Goal: Task Accomplishment & Management: Manage account settings

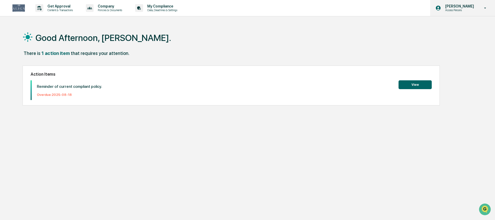
click at [472, 11] on p "Access Persons" at bounding box center [459, 10] width 36 height 4
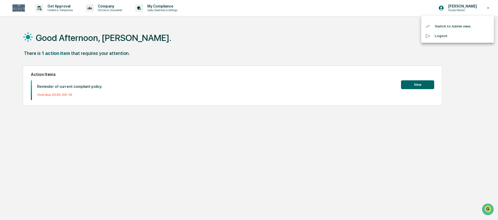
click at [455, 28] on li "Switch to Admin view..." at bounding box center [457, 27] width 73 height 10
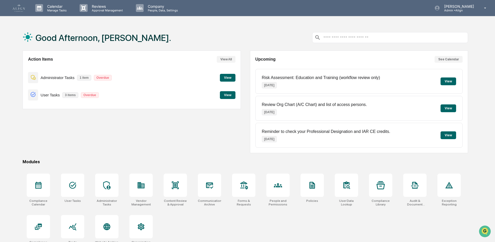
click at [46, 78] on p "Administrator Tasks" at bounding box center [58, 77] width 34 height 4
click at [104, 193] on div at bounding box center [106, 185] width 23 height 23
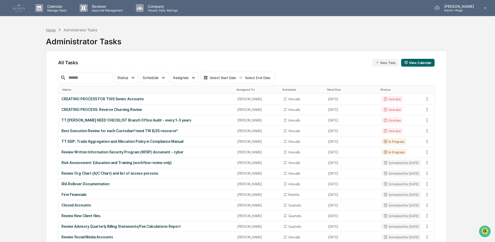
click at [51, 30] on div "Home" at bounding box center [51, 30] width 10 height 4
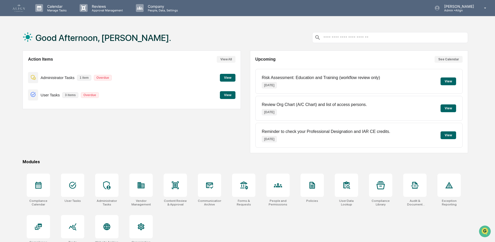
click at [229, 95] on button "View" at bounding box center [228, 95] width 16 height 8
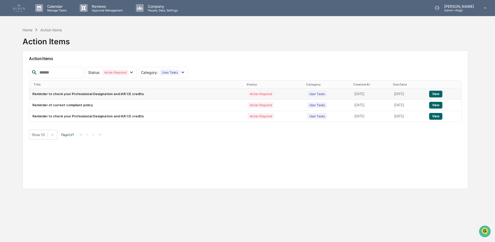
click at [120, 95] on td "Reminder to check your Professional Designation and IAR CE credits." at bounding box center [136, 94] width 215 height 11
click at [443, 94] on button "View" at bounding box center [435, 94] width 13 height 7
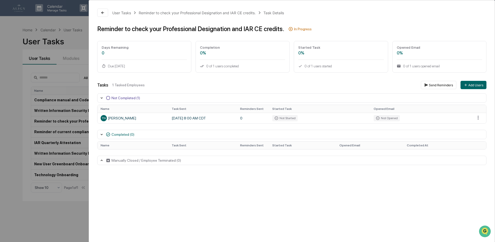
click at [17, 88] on div "User Tasks Reminder to check your Professional Designation and IAR CE credits. …" at bounding box center [247, 121] width 495 height 242
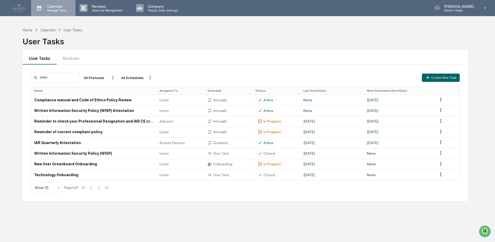
click at [65, 9] on p "Manage Tasks" at bounding box center [56, 11] width 26 height 4
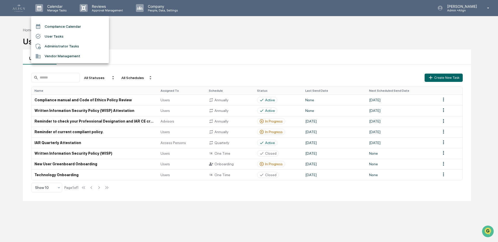
click at [67, 27] on li "Compliance Calendar" at bounding box center [70, 27] width 78 height 10
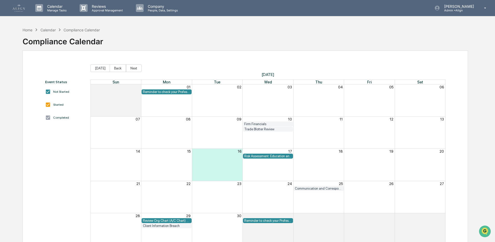
click at [177, 91] on div "Reminder to check your Professional Designation and IAR CE credits." at bounding box center [166, 92] width 47 height 4
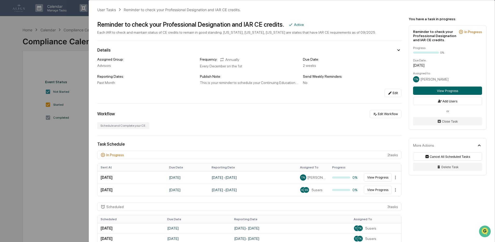
scroll to position [2, 0]
click at [389, 92] on icon at bounding box center [390, 93] width 4 height 4
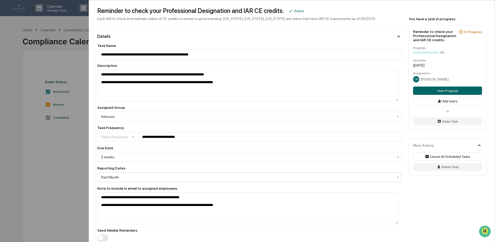
scroll to position [16, 0]
click at [127, 179] on div at bounding box center [247, 177] width 292 height 5
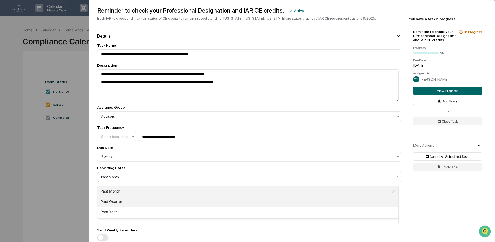
click at [119, 204] on div "Past Quarter" at bounding box center [248, 202] width 301 height 10
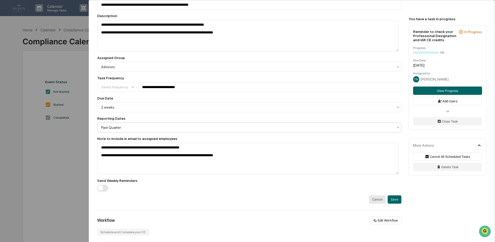
scroll to position [73, 0]
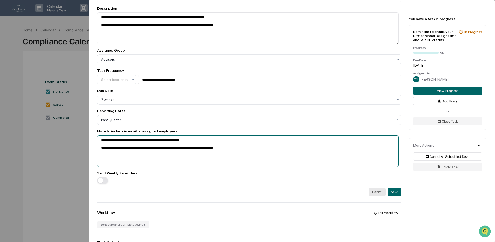
drag, startPoint x: 252, startPoint y: 152, endPoint x: 101, endPoint y: 150, distance: 150.7
click at [101, 150] on textarea "**********" at bounding box center [247, 151] width 301 height 32
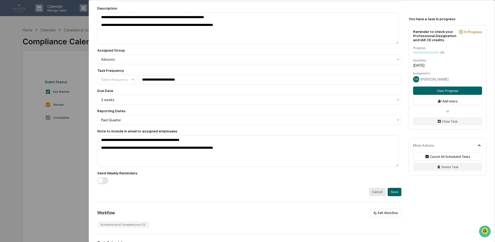
click at [193, 184] on div "Send Weekly Reminders" at bounding box center [249, 177] width 304 height 13
click at [394, 195] on button "Save" at bounding box center [395, 192] width 14 height 8
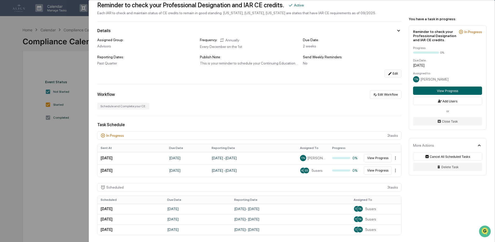
scroll to position [68, 0]
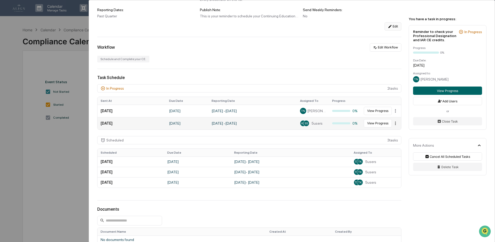
click at [394, 124] on html "Calendar Manage Tasks Reviews Approval Management Company People, Data, Setting…" at bounding box center [247, 121] width 495 height 242
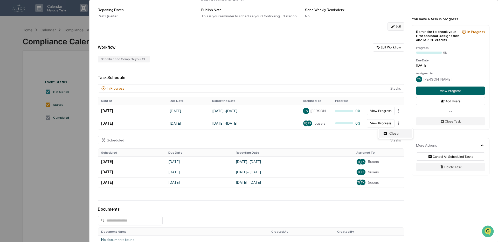
click at [392, 134] on div "Close" at bounding box center [395, 133] width 33 height 8
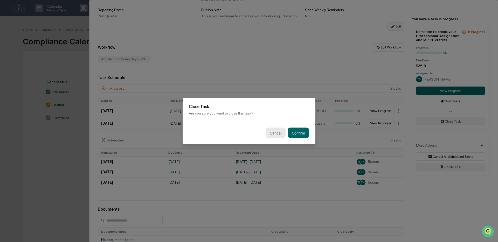
click at [282, 134] on button "Cancel" at bounding box center [276, 133] width 20 height 10
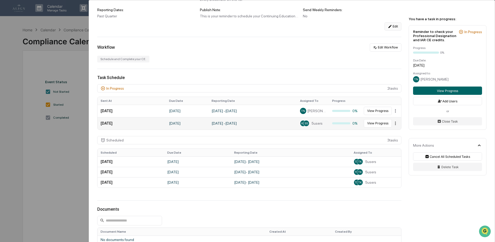
click at [392, 124] on html "Calendar Manage Tasks Reviews Approval Management Company People, Data, Setting…" at bounding box center [247, 121] width 495 height 242
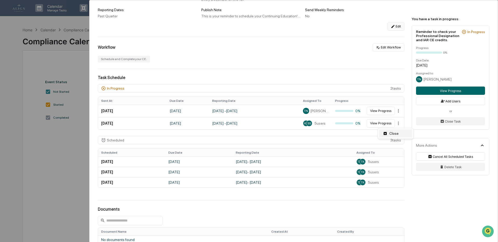
click at [390, 132] on div "Close" at bounding box center [395, 133] width 33 height 8
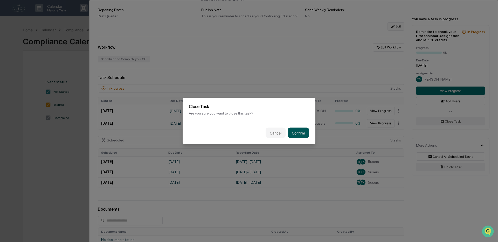
click at [300, 132] on button "Confirm" at bounding box center [299, 133] width 22 height 10
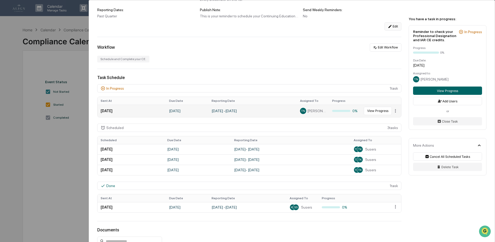
click at [137, 111] on td "[DATE]" at bounding box center [132, 111] width 68 height 12
click at [395, 112] on html "Calendar Manage Tasks Reviews Approval Management Company People, Data, Setting…" at bounding box center [247, 121] width 495 height 242
click at [393, 120] on div "Close" at bounding box center [395, 121] width 33 height 8
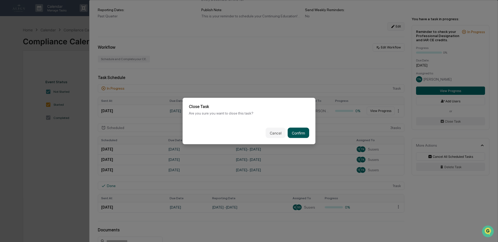
click at [305, 130] on button "Confirm" at bounding box center [299, 133] width 22 height 10
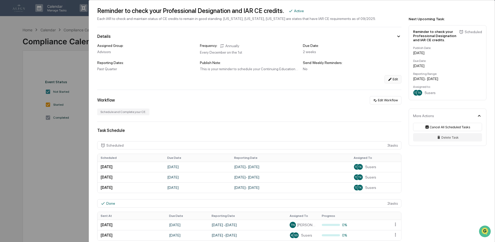
scroll to position [0, 0]
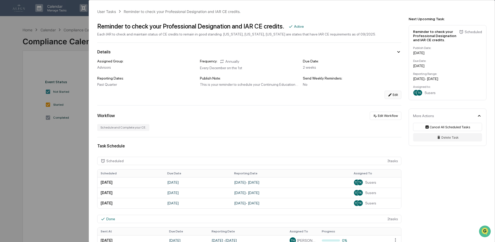
click at [390, 93] on button "Edit" at bounding box center [393, 95] width 17 height 8
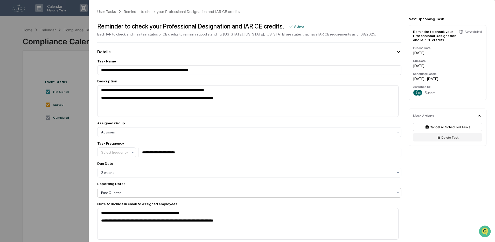
click at [117, 196] on div at bounding box center [247, 192] width 292 height 5
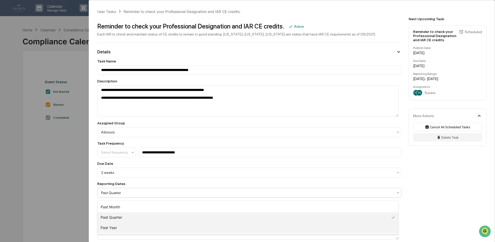
click at [111, 228] on div "Past Year" at bounding box center [248, 228] width 301 height 10
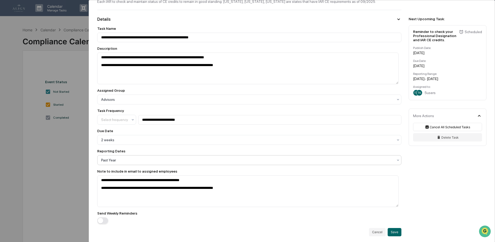
scroll to position [50, 0]
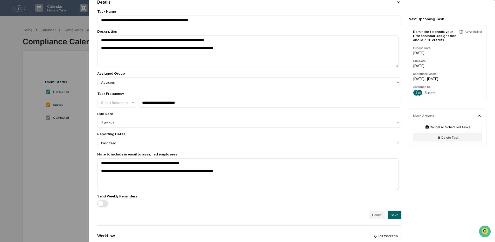
click at [436, 209] on div "**********" at bounding box center [292, 216] width 406 height 533
click at [392, 218] on button "Save" at bounding box center [395, 215] width 14 height 8
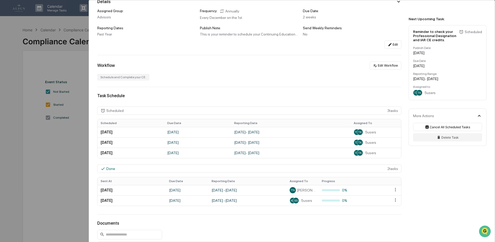
scroll to position [0, 0]
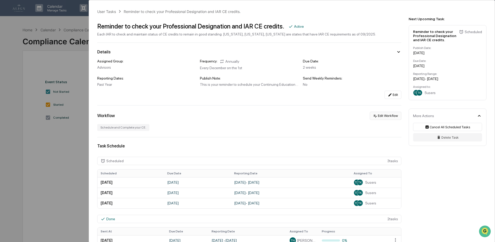
click at [373, 115] on icon at bounding box center [375, 116] width 4 height 4
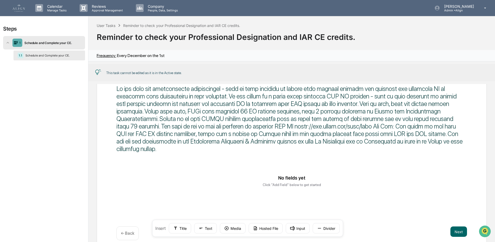
scroll to position [21, 0]
click at [460, 230] on button "Next" at bounding box center [459, 232] width 17 height 10
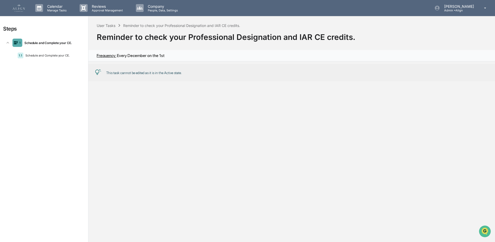
scroll to position [0, 0]
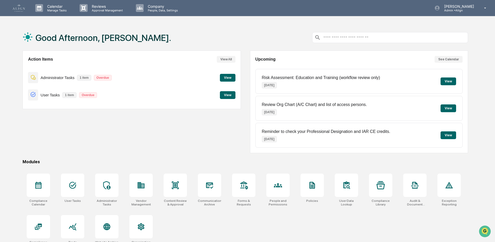
click at [47, 95] on p "User Tasks" at bounding box center [50, 95] width 19 height 4
click at [57, 4] on div "Calendar Manage Tasks" at bounding box center [53, 8] width 44 height 16
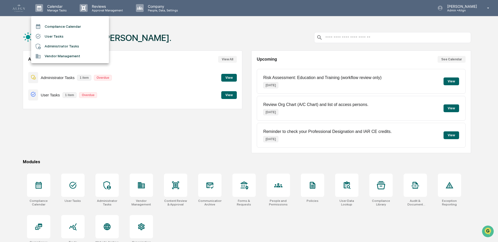
click at [54, 29] on li "Compliance Calendar" at bounding box center [70, 27] width 78 height 10
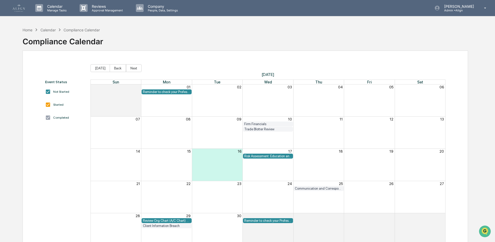
click at [172, 93] on div "Reminder to check your Professional Designation and IAR CE credits." at bounding box center [166, 92] width 47 height 4
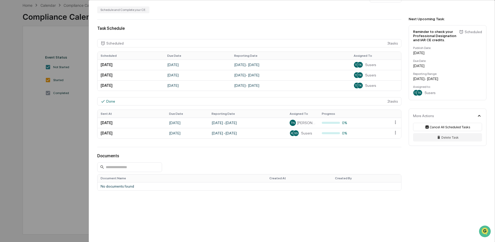
scroll to position [122, 0]
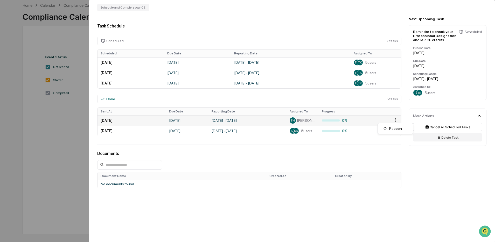
click at [394, 119] on html "Calendar Manage Tasks Reviews Approval Management Company People, Data, Setting…" at bounding box center [247, 96] width 495 height 242
click at [395, 120] on html "Calendar Manage Tasks Reviews Approval Management Company People, Data, Setting…" at bounding box center [249, 96] width 498 height 242
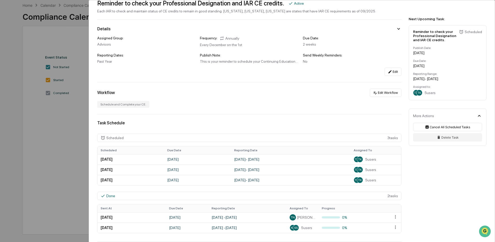
scroll to position [0, 0]
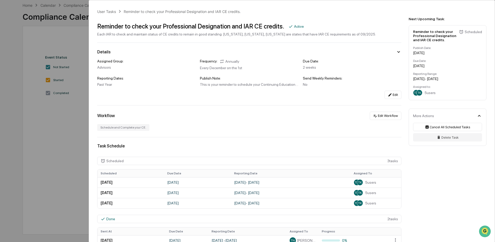
click at [36, 146] on div "User Tasks Reminder to check your Professional Designation and IAR CE credits. …" at bounding box center [247, 121] width 495 height 242
click at [60, 157] on div "User Tasks Reminder to check your Professional Designation and IAR CE credits. …" at bounding box center [247, 121] width 495 height 242
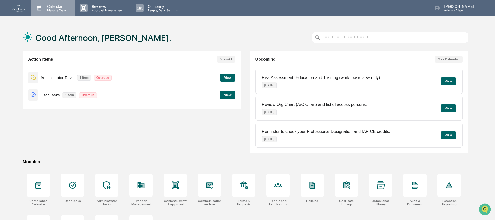
click at [41, 9] on icon at bounding box center [39, 8] width 4 height 5
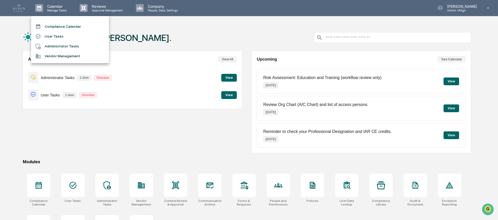
click at [44, 27] on li "Compliance Calendar" at bounding box center [70, 27] width 78 height 10
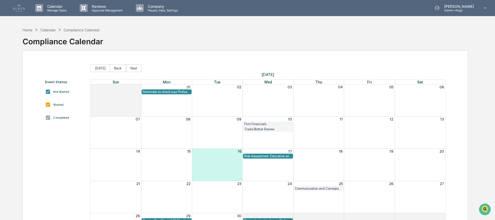
click at [14, 9] on img at bounding box center [18, 7] width 12 height 7
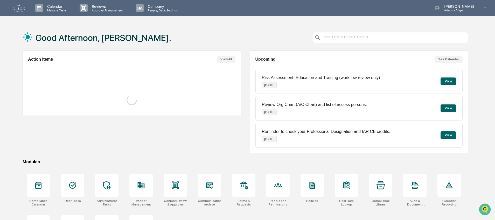
click at [350, 38] on input "text" at bounding box center [394, 37] width 143 height 5
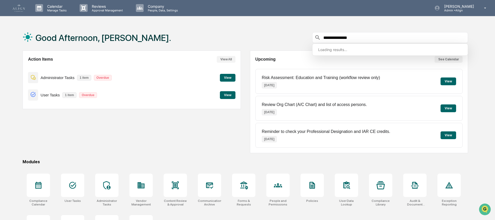
type input "**********"
click at [202, 19] on div "**********" at bounding box center [247, 125] width 495 height 251
click at [363, 38] on input "**********" at bounding box center [394, 37] width 143 height 5
click at [307, 78] on p "Risk Assessment: Education and Training (workflow review only)" at bounding box center [321, 77] width 118 height 5
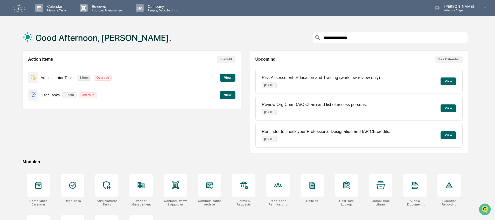
click at [444, 82] on button "View" at bounding box center [449, 82] width 16 height 8
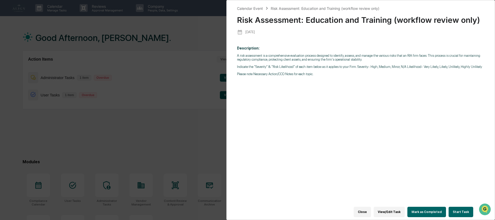
click at [146, 69] on div "Calendar Event Risk Assessment: Education and Training (workflow review only) R…" at bounding box center [247, 110] width 495 height 220
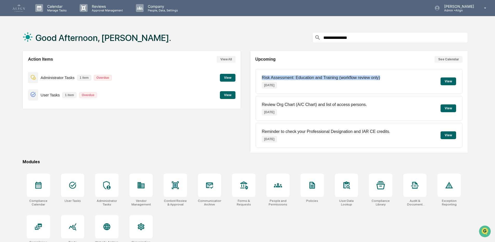
drag, startPoint x: 261, startPoint y: 77, endPoint x: 353, endPoint y: 88, distance: 92.5
click at [353, 88] on div "Risk Assessment: Education and Training (workflow review only) Sep 17, 2025 View" at bounding box center [360, 81] width 208 height 25
click at [353, 88] on div "Risk Assessment: Education and Training (workflow review only) Sep 17, 2025" at bounding box center [321, 81] width 118 height 20
click at [447, 82] on button "View" at bounding box center [449, 82] width 16 height 8
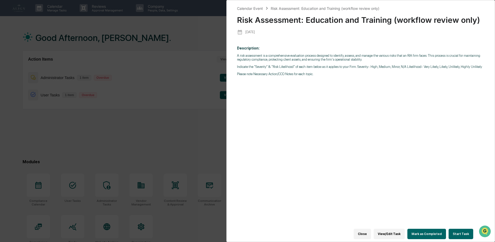
click at [391, 220] on button "View/Edit Task" at bounding box center [389, 234] width 31 height 10
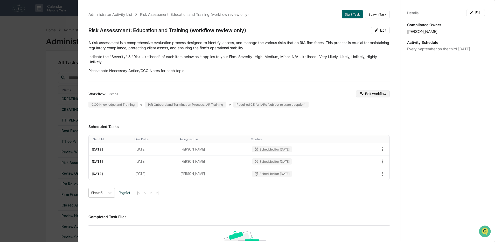
click at [368, 93] on button "Edit workflow" at bounding box center [373, 93] width 34 height 7
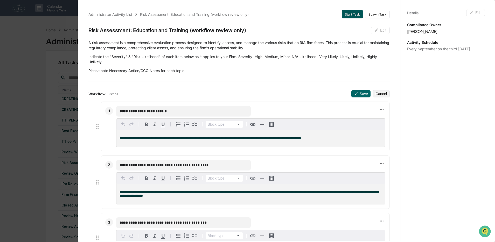
click at [342, 17] on button "Start Task" at bounding box center [352, 14] width 21 height 8
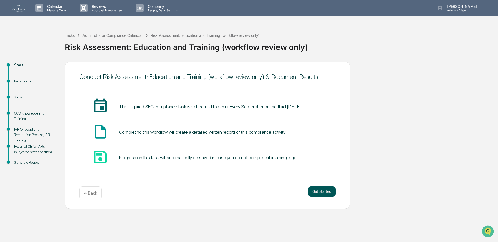
click at [332, 191] on button "Get started" at bounding box center [321, 192] width 27 height 10
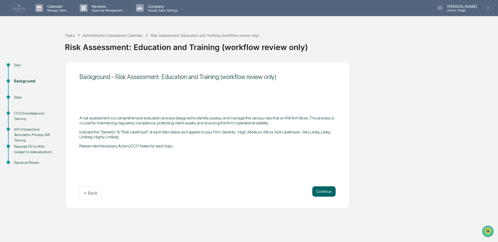
click at [332, 191] on button "Continue" at bounding box center [323, 192] width 23 height 10
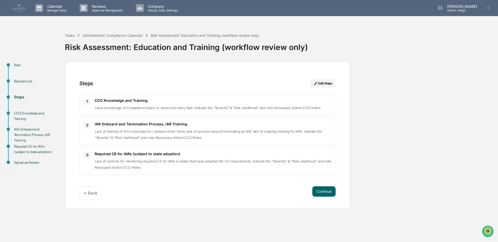
click at [332, 191] on button "Continue" at bounding box center [323, 192] width 23 height 10
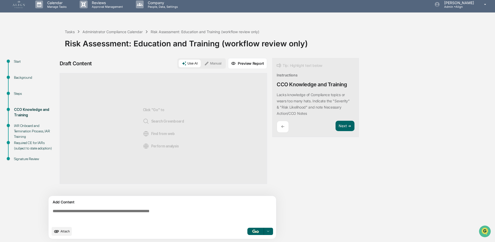
scroll to position [4, 0]
click at [213, 65] on button "Manual" at bounding box center [212, 63] width 23 height 8
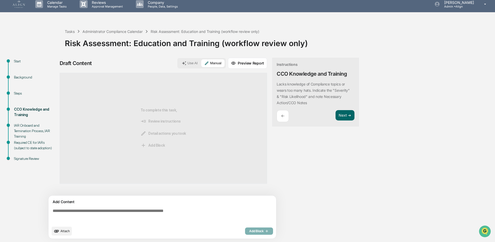
click at [87, 210] on textarea at bounding box center [164, 216] width 226 height 19
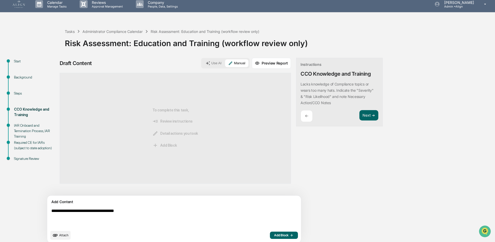
type textarea "**********"
click at [274, 220] on span "Add Block" at bounding box center [284, 235] width 20 height 4
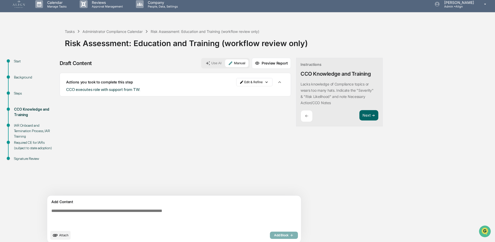
click at [93, 213] on textarea at bounding box center [162, 218] width 226 height 23
type textarea "*"
click at [197, 118] on div "Sources Actions you took to complete this step Edit & Refine CCO executes role …" at bounding box center [175, 134] width 231 height 123
click at [360, 114] on button "Next ➔" at bounding box center [369, 115] width 19 height 11
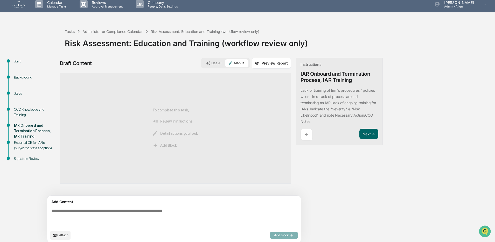
click at [68, 212] on textarea at bounding box center [162, 218] width 226 height 23
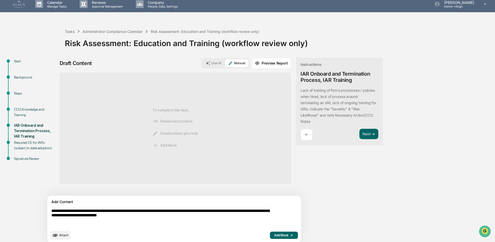
type textarea "**********"
click at [274, 220] on span "Add Block" at bounding box center [284, 235] width 20 height 4
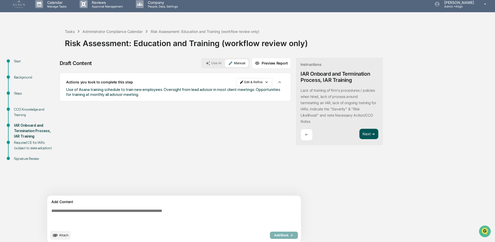
click at [360, 135] on button "Next ➔" at bounding box center [369, 134] width 19 height 11
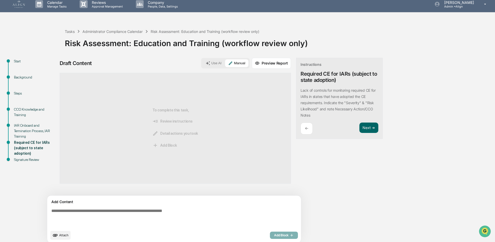
click at [80, 213] on textarea at bounding box center [162, 218] width 226 height 23
type textarea "*"
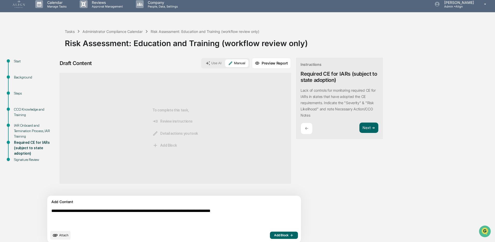
type textarea "**********"
click at [274, 220] on span "Add Block" at bounding box center [284, 235] width 20 height 4
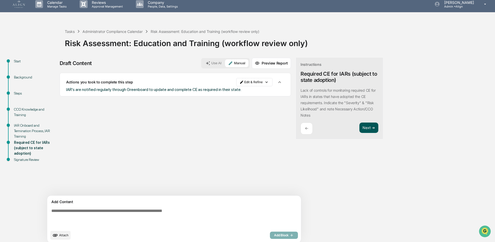
click at [360, 129] on button "Next ➔" at bounding box center [369, 128] width 19 height 11
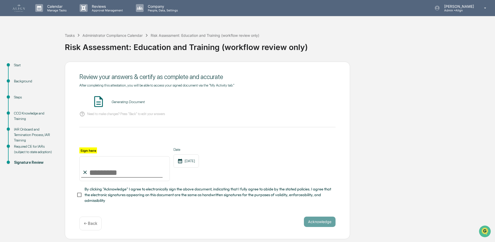
scroll to position [0, 0]
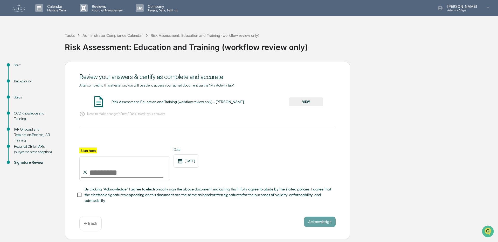
click at [295, 101] on button "VIEW" at bounding box center [306, 102] width 34 height 9
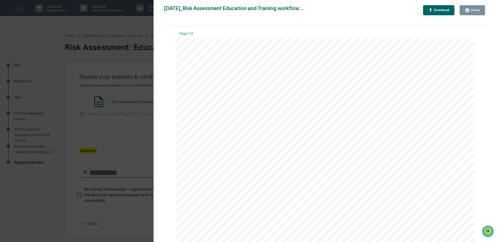
click at [470, 8] on div "Close" at bounding box center [475, 10] width 10 height 4
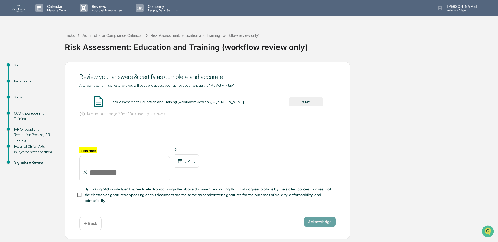
click at [118, 175] on input "Sign here" at bounding box center [124, 168] width 91 height 25
type input "**********"
click at [107, 193] on span "By clicking "Acknowledge" I agree to electronically sign the above document, in…" at bounding box center [208, 195] width 247 height 17
click at [320, 220] on button "Acknowledge" at bounding box center [320, 222] width 32 height 10
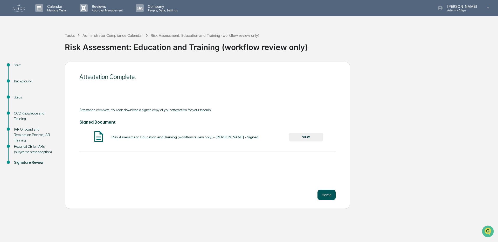
click at [319, 197] on button "Home" at bounding box center [327, 195] width 18 height 10
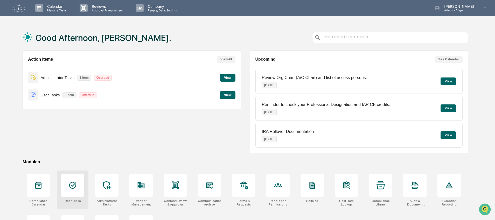
click at [68, 191] on div at bounding box center [72, 185] width 23 height 23
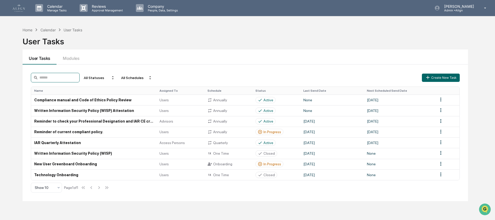
click at [43, 79] on input at bounding box center [55, 78] width 49 height 10
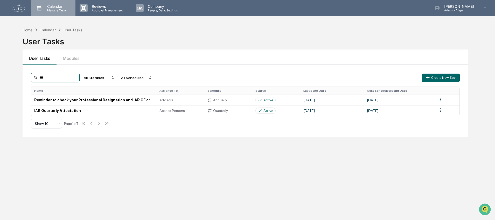
type input "***"
click at [51, 8] on p "Calendar" at bounding box center [56, 6] width 26 height 4
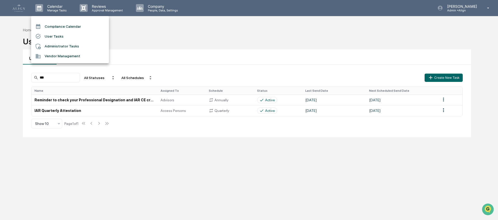
click at [51, 8] on div at bounding box center [249, 110] width 498 height 220
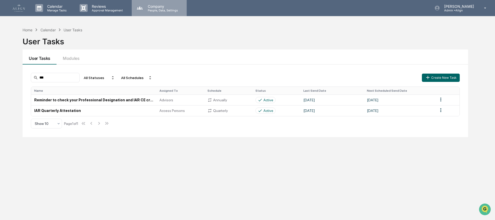
click at [157, 9] on p "People, Data, Settings" at bounding box center [162, 11] width 37 height 4
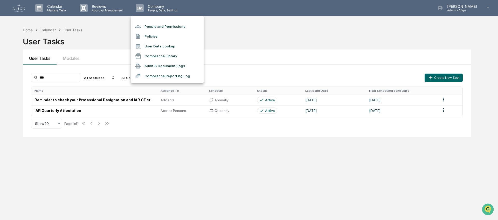
click at [91, 10] on div at bounding box center [249, 110] width 498 height 220
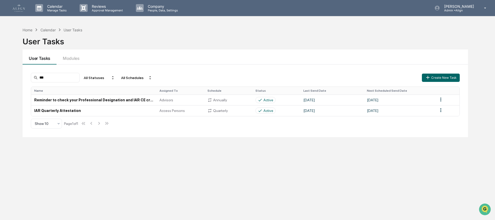
click at [9, 10] on div "Calendar Manage Tasks Reviews Approval Management Company People, Data, Setting…" at bounding box center [247, 8] width 495 height 16
click at [16, 9] on img at bounding box center [18, 7] width 12 height 7
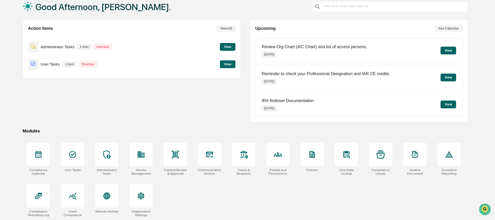
scroll to position [32, 0]
click at [36, 199] on icon at bounding box center [38, 196] width 8 height 8
click at [31, 162] on div at bounding box center [38, 154] width 23 height 23
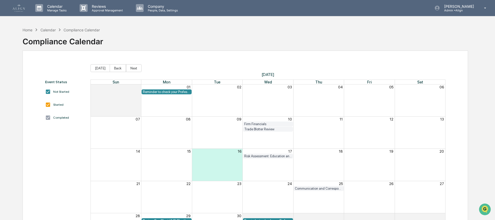
click at [17, 12] on link at bounding box center [21, 8] width 19 height 16
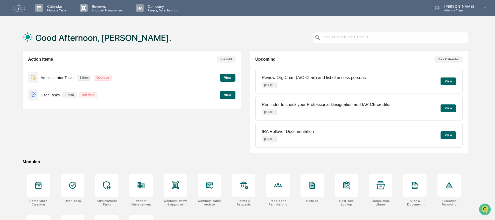
click at [226, 96] on button "View" at bounding box center [228, 95] width 16 height 8
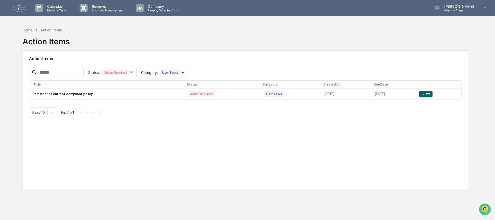
click at [30, 29] on div "Home" at bounding box center [28, 30] width 10 height 4
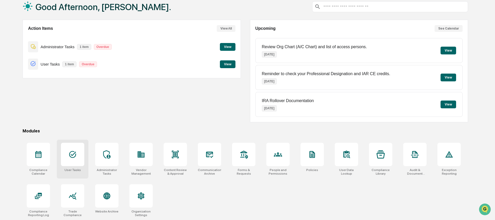
scroll to position [32, 0]
click at [191, 189] on div "Compliance Calendar User Tasks Administrator Tasks Vendor Management Content Re…" at bounding box center [246, 180] width 446 height 80
click at [76, 159] on div at bounding box center [72, 154] width 23 height 23
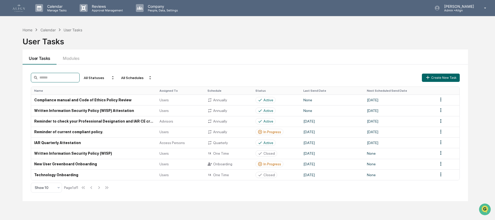
click at [54, 80] on input at bounding box center [55, 78] width 49 height 10
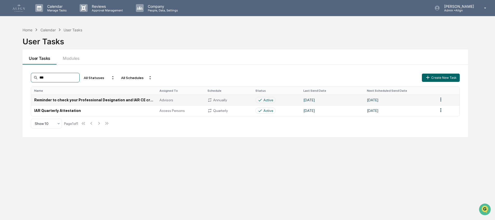
type input "***"
click at [123, 101] on td "Reminder to check your Professional Designation and IAR CE credits." at bounding box center [93, 100] width 125 height 11
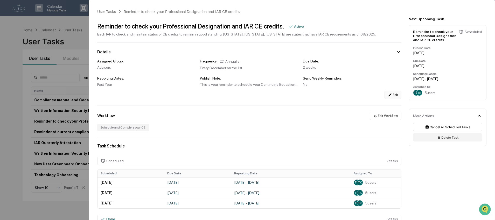
click at [388, 95] on icon at bounding box center [390, 95] width 4 height 4
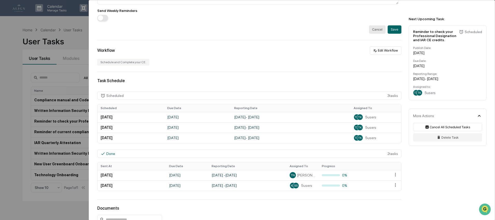
scroll to position [226, 0]
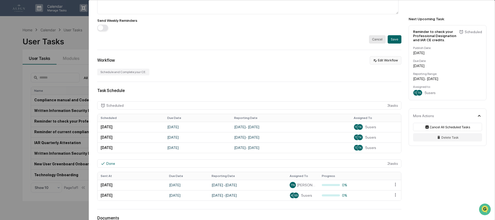
click at [383, 60] on button "Edit Workflow" at bounding box center [386, 60] width 32 height 8
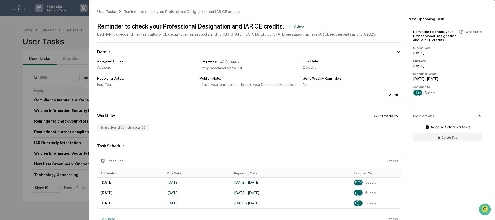
click at [14, 79] on div "User Tasks Reminder to check your Professional Designation and IAR CE credits. …" at bounding box center [247, 110] width 495 height 220
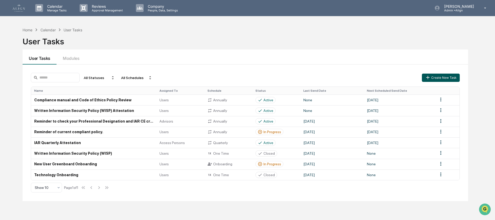
click at [436, 80] on button "Create New Task" at bounding box center [441, 78] width 38 height 8
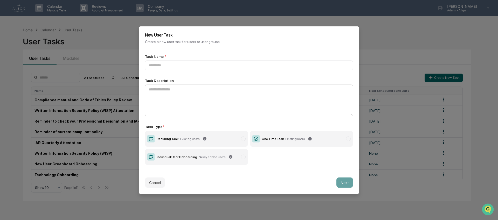
scroll to position [0, 0]
click at [178, 140] on div "Recurring Task - Existing users" at bounding box center [178, 139] width 43 height 4
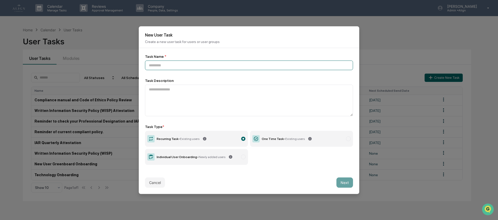
click at [156, 64] on input at bounding box center [249, 65] width 208 height 10
click at [162, 65] on input "**********" at bounding box center [249, 65] width 208 height 10
type input "**********"
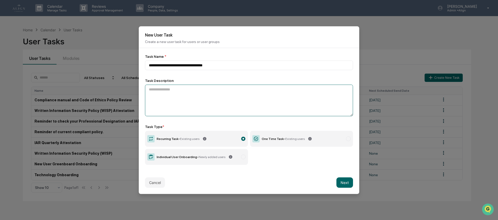
click at [178, 94] on textarea at bounding box center [249, 101] width 208 height 32
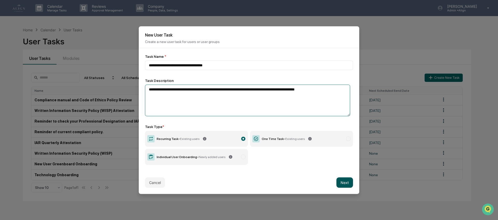
type textarea "**********"
click at [351, 184] on button "Next" at bounding box center [344, 182] width 17 height 10
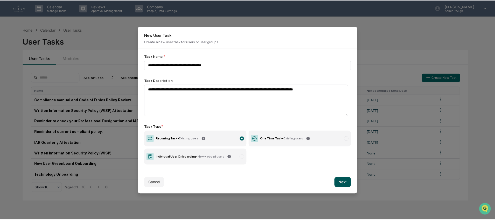
scroll to position [0, 0]
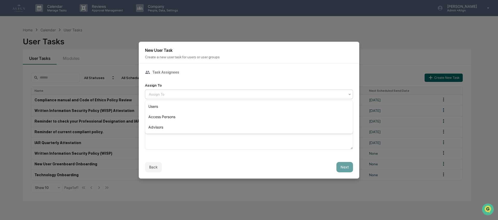
click at [204, 94] on div at bounding box center [247, 94] width 196 height 5
click at [177, 126] on div "Advisors" at bounding box center [249, 127] width 208 height 10
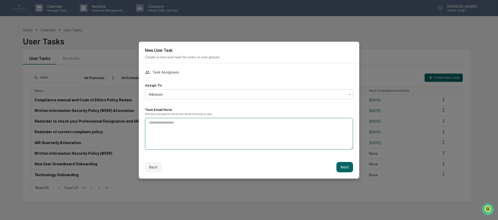
click at [177, 126] on textarea at bounding box center [249, 134] width 208 height 32
type textarea "*"
type textarea "**********"
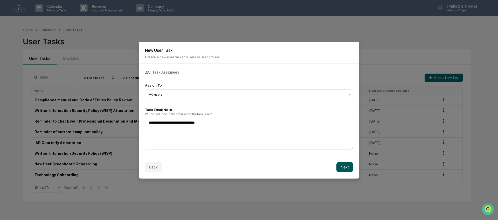
click at [347, 168] on button "Next" at bounding box center [344, 167] width 17 height 10
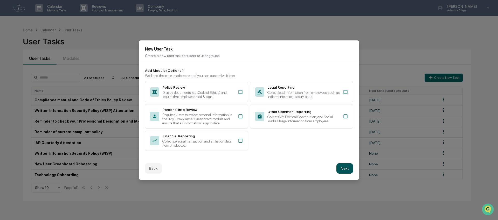
click at [346, 170] on button "Next" at bounding box center [344, 168] width 17 height 10
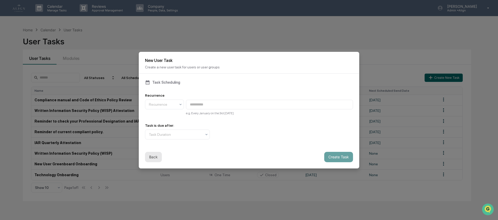
click at [156, 159] on button "Back" at bounding box center [153, 157] width 17 height 10
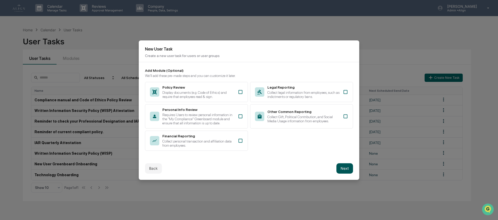
click at [345, 172] on button "Next" at bounding box center [344, 168] width 17 height 10
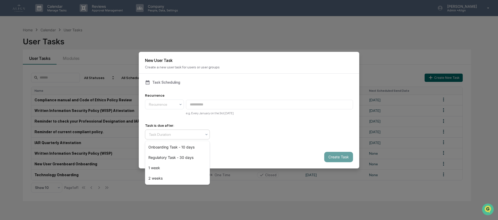
click at [186, 137] on div at bounding box center [175, 134] width 53 height 5
click at [177, 176] on div "2 weeks" at bounding box center [177, 178] width 64 height 10
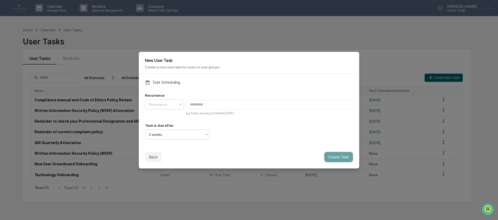
click at [173, 102] on div at bounding box center [162, 104] width 27 height 5
click at [171, 118] on div "Quarterly" at bounding box center [164, 117] width 38 height 10
type input "**********"
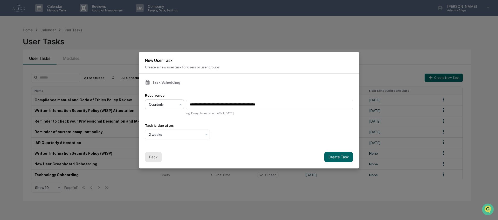
click at [156, 157] on button "Back" at bounding box center [153, 157] width 17 height 10
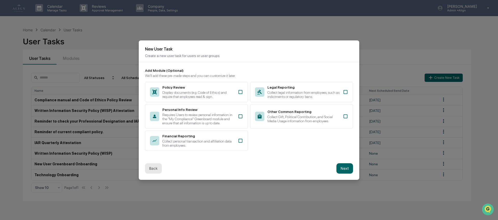
click at [158, 171] on button "Back" at bounding box center [153, 168] width 17 height 10
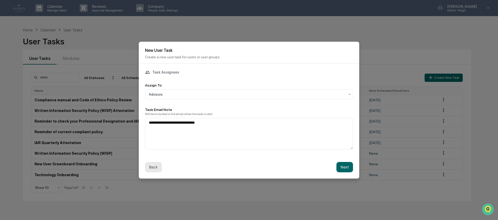
click at [158, 171] on button "Back" at bounding box center [153, 167] width 17 height 10
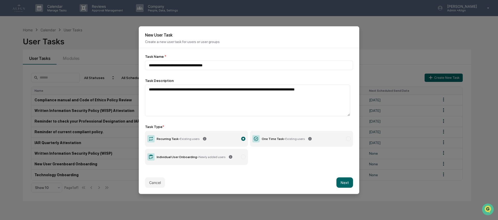
click at [334, 182] on div "Cancel Next" at bounding box center [249, 182] width 220 height 23
click at [338, 183] on button "Next" at bounding box center [344, 182] width 17 height 10
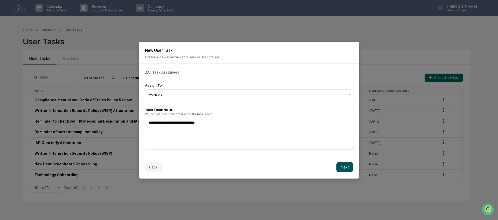
click at [343, 167] on button "Next" at bounding box center [344, 167] width 17 height 10
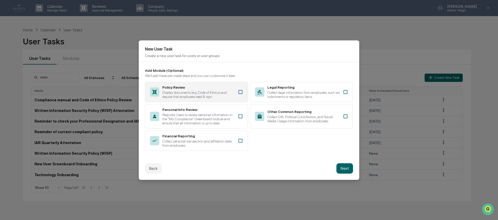
click at [220, 93] on div "Display documents (e.g. Code of Ethics) and require that employees read & sign." at bounding box center [198, 95] width 72 height 8
click at [241, 89] on icon at bounding box center [240, 91] width 5 height 5
click at [157, 172] on button "Back" at bounding box center [153, 168] width 17 height 10
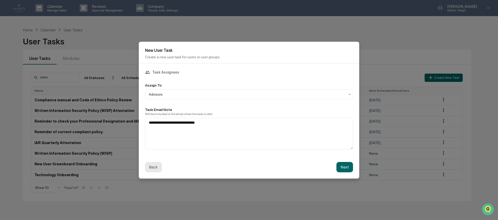
click at [156, 171] on button "Back" at bounding box center [153, 167] width 17 height 10
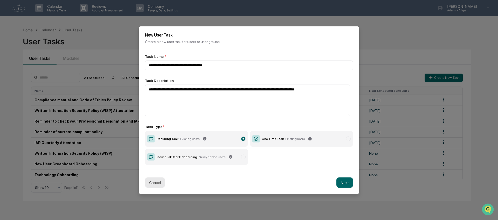
click at [152, 181] on button "Cancel" at bounding box center [155, 182] width 20 height 10
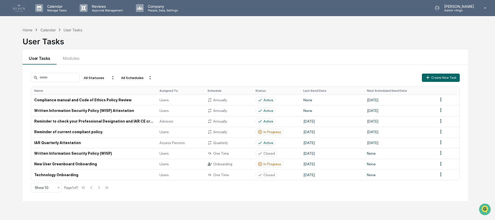
click at [237, 42] on div "User Tasks" at bounding box center [246, 39] width 446 height 13
click at [53, 80] on input at bounding box center [55, 78] width 49 height 10
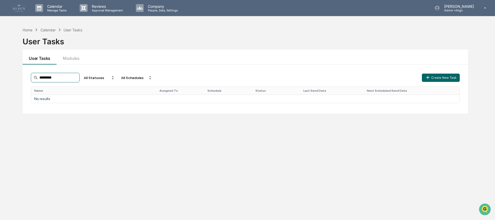
type input "*********"
click at [113, 51] on div "User Tasks Modules" at bounding box center [246, 57] width 446 height 15
click at [29, 29] on div "Home" at bounding box center [28, 30] width 10 height 4
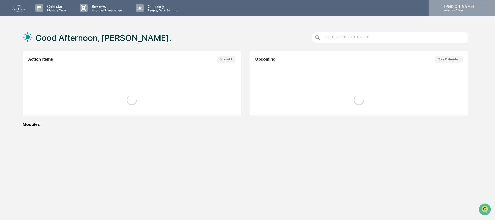
click at [462, 9] on p "Admin • Align" at bounding box center [458, 11] width 37 height 4
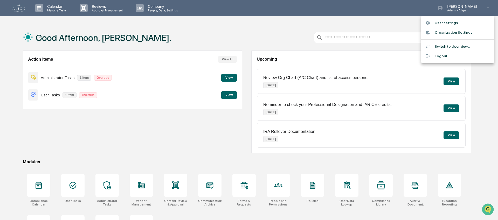
click at [450, 22] on li "User settings" at bounding box center [457, 23] width 73 height 10
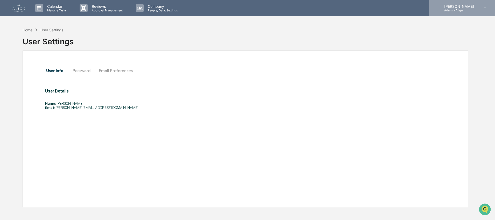
click at [487, 8] on icon at bounding box center [485, 8] width 9 height 5
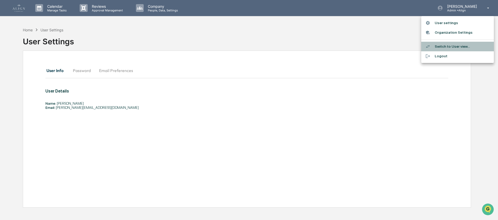
click at [452, 46] on li "Switch to User view..." at bounding box center [457, 47] width 73 height 10
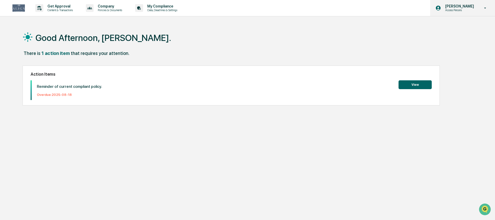
click at [468, 7] on p "[PERSON_NAME]" at bounding box center [459, 6] width 36 height 4
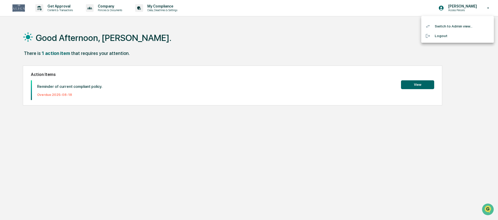
click at [448, 27] on li "Switch to Admin view..." at bounding box center [457, 27] width 73 height 10
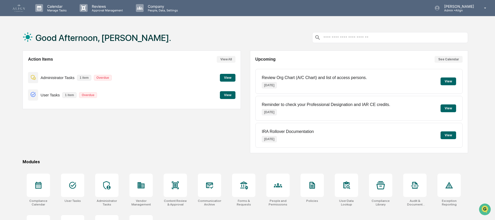
click at [230, 96] on button "View" at bounding box center [228, 95] width 16 height 8
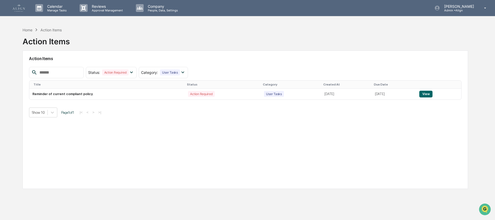
click at [284, 35] on div "Home Action Items Action Items" at bounding box center [246, 38] width 446 height 26
